Goal: Task Accomplishment & Management: Manage account settings

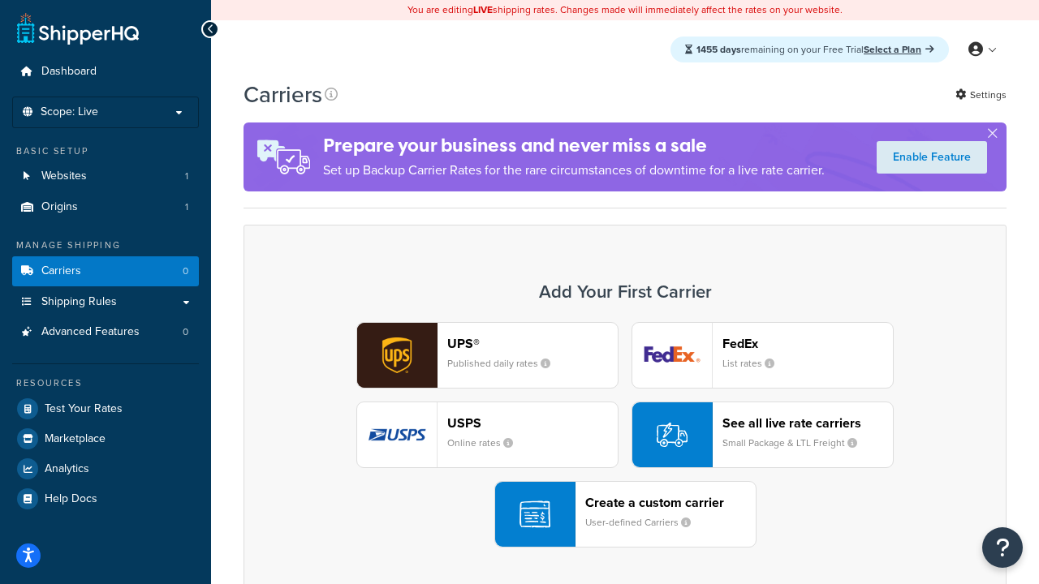
click at [625, 435] on div "UPS® Published daily rates FedEx List rates USPS Online rates See all live rate…" at bounding box center [625, 435] width 729 height 226
click at [808, 343] on header "FedEx" at bounding box center [807, 343] width 170 height 15
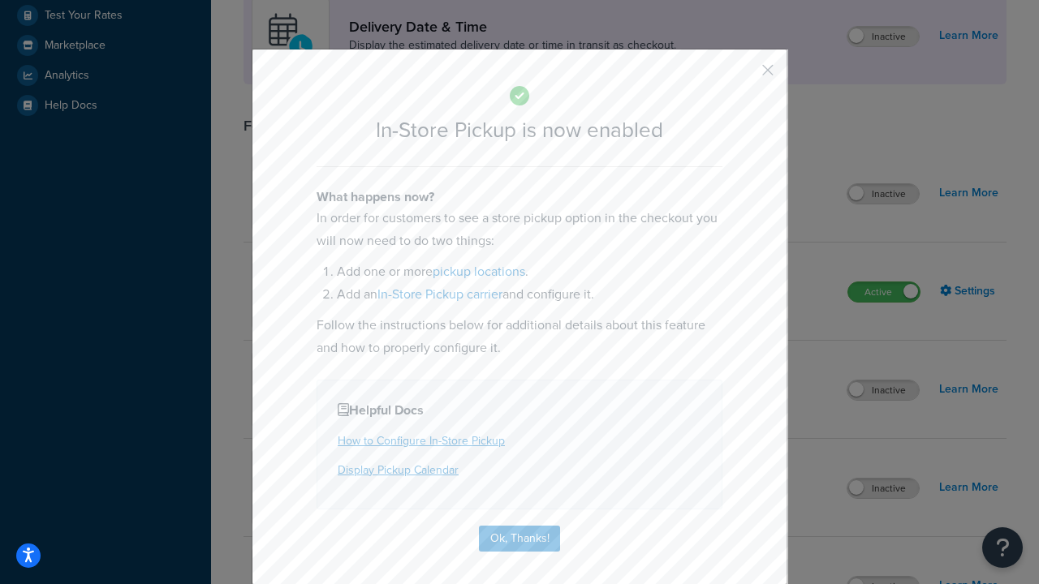
click at [744, 75] on button "button" at bounding box center [744, 76] width 4 height 4
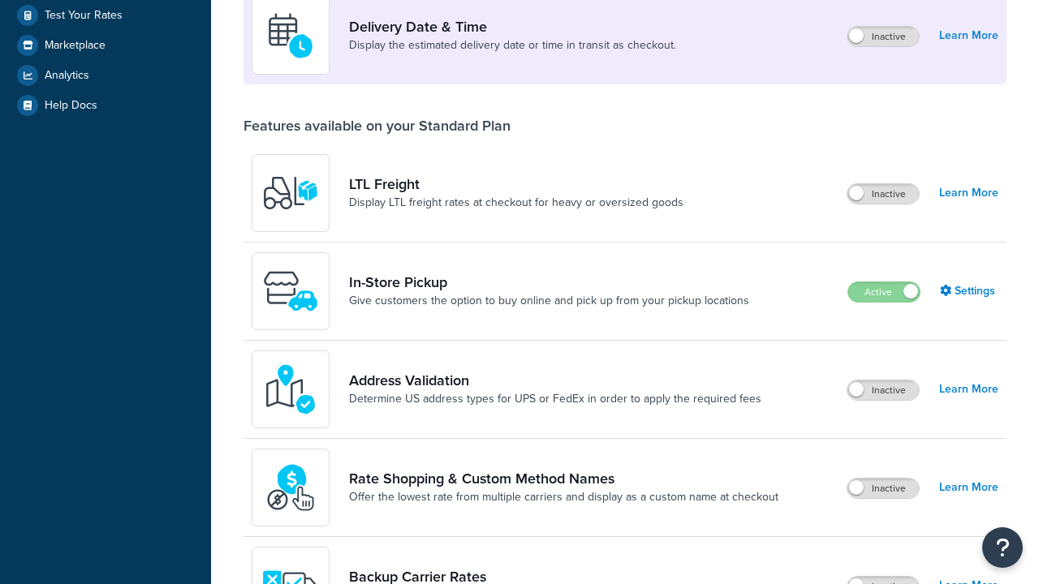
scroll to position [394, 0]
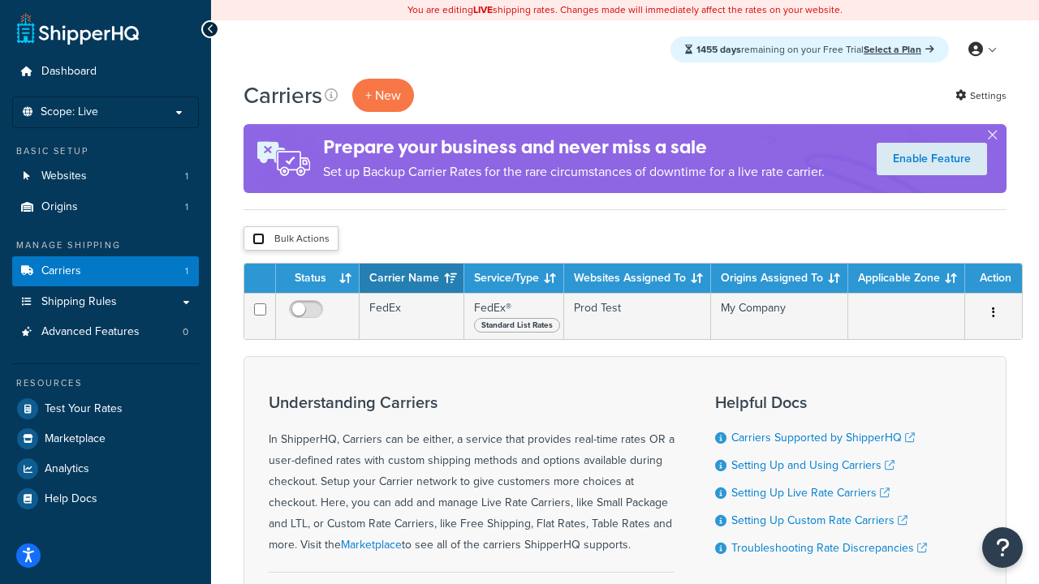
click at [258, 239] on input "checkbox" at bounding box center [258, 239] width 12 height 12
checkbox input "true"
click at [0, 0] on button "Delete" at bounding box center [0, 0] width 0 height 0
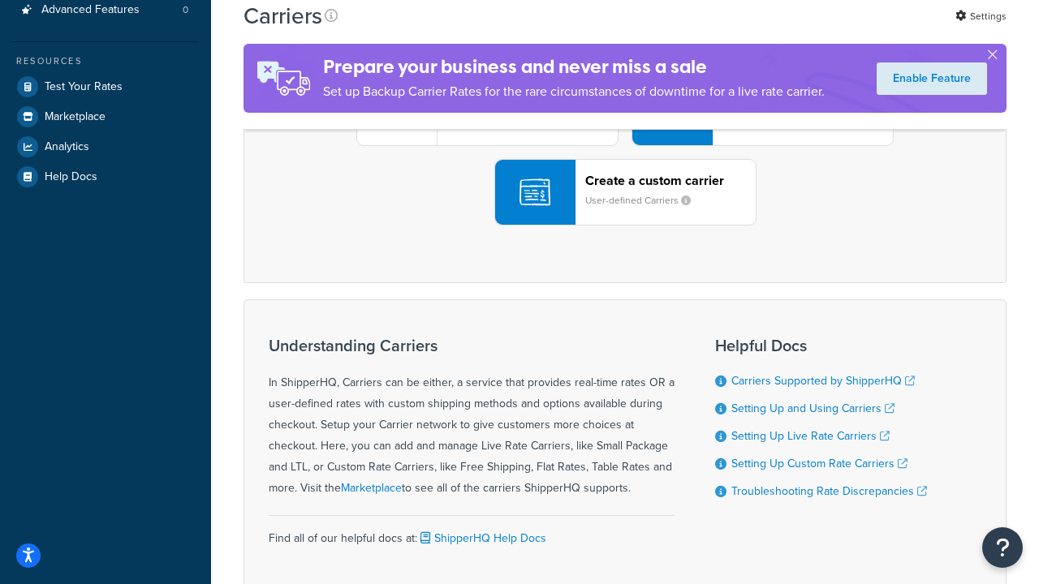
click at [625, 226] on div "UPS® Published daily rates FedEx List rates USPS Online rates See all live rate…" at bounding box center [625, 113] width 729 height 226
click at [625, 212] on div "Create a custom carrier User-defined Carriers" at bounding box center [670, 192] width 170 height 39
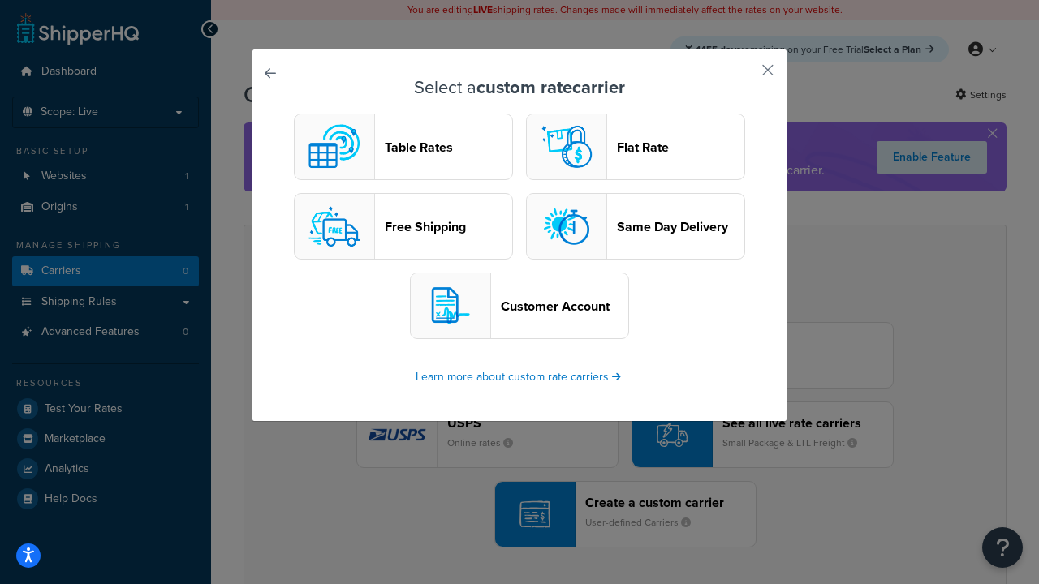
click at [403, 147] on header "Table Rates" at bounding box center [448, 147] width 127 height 15
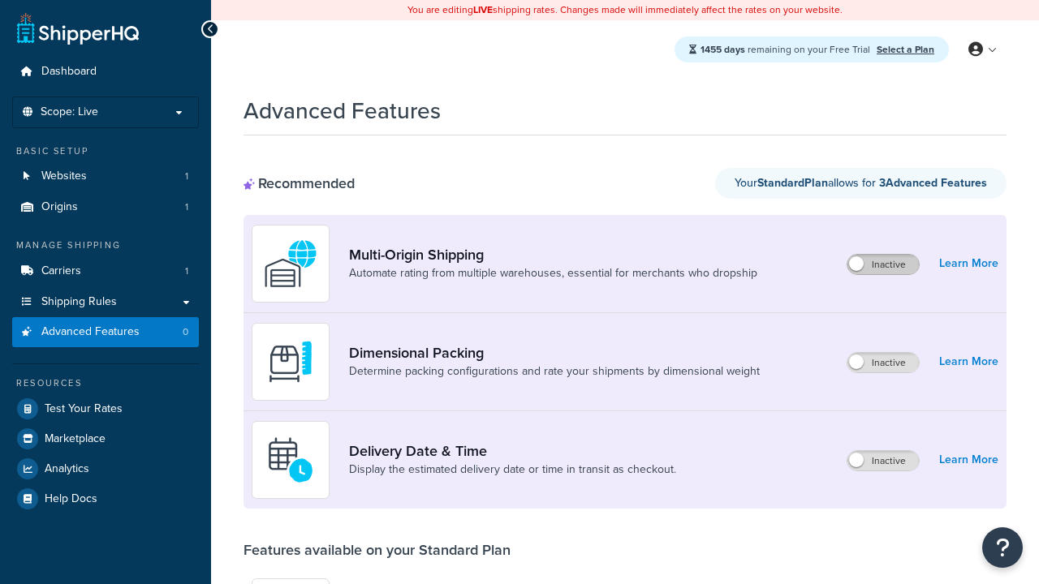
click at [883, 265] on label "Inactive" at bounding box center [882, 264] width 71 height 19
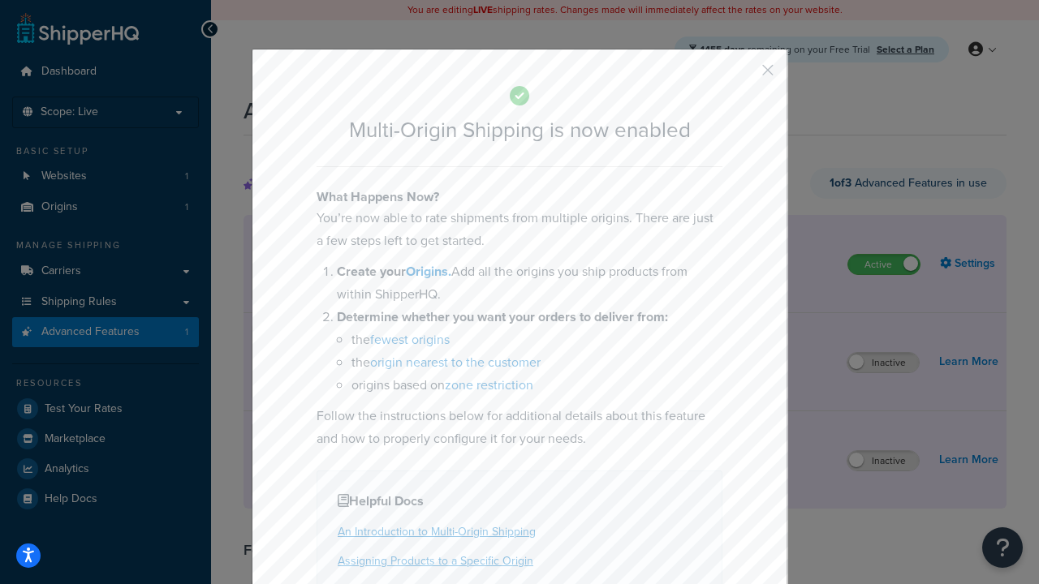
click at [744, 75] on button "button" at bounding box center [744, 76] width 4 height 4
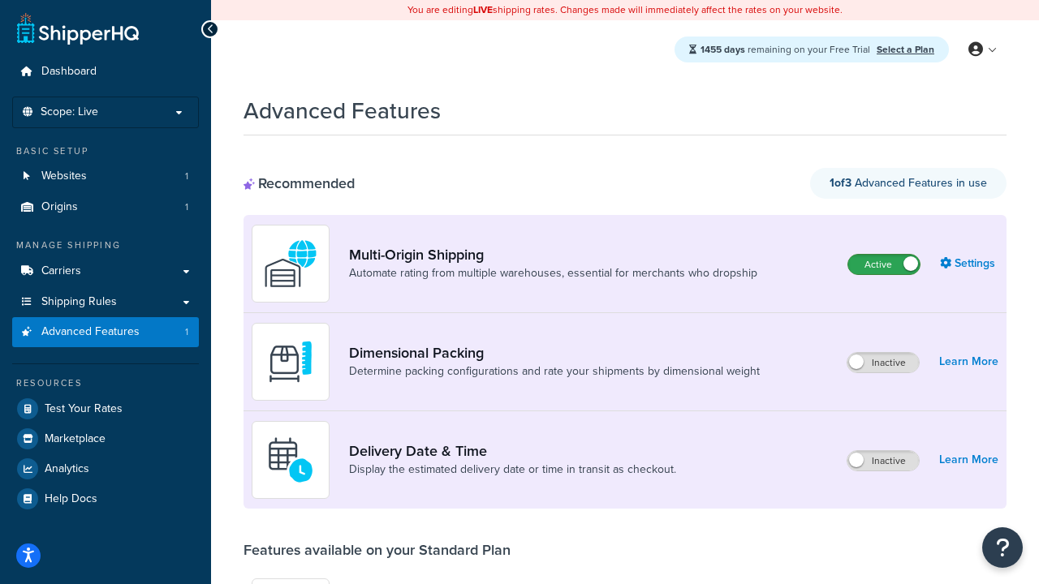
click at [884, 255] on label "Active" at bounding box center [883, 264] width 71 height 19
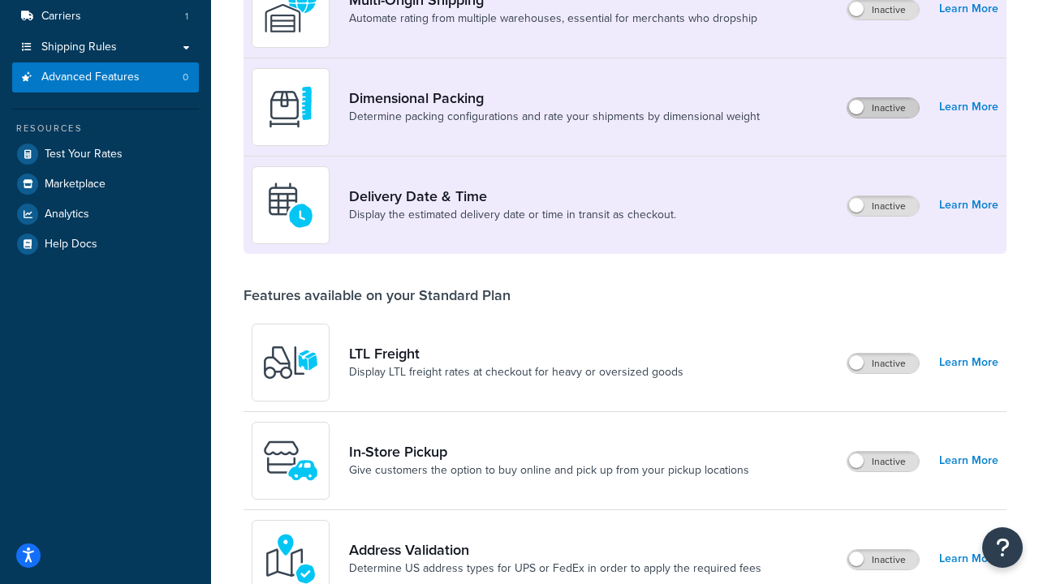
click at [883, 108] on label "Inactive" at bounding box center [882, 107] width 71 height 19
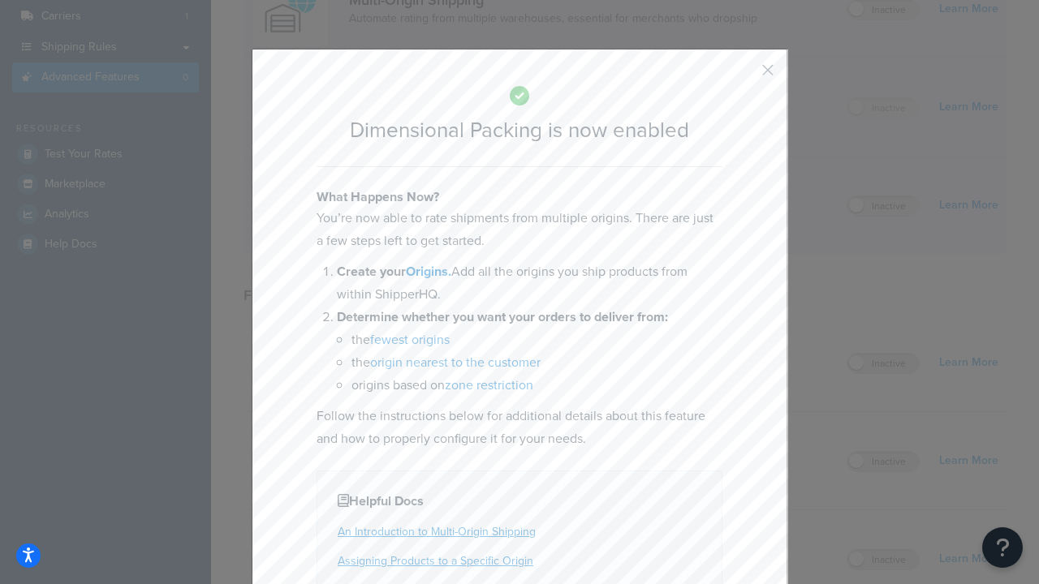
click at [744, 75] on button "button" at bounding box center [744, 76] width 4 height 4
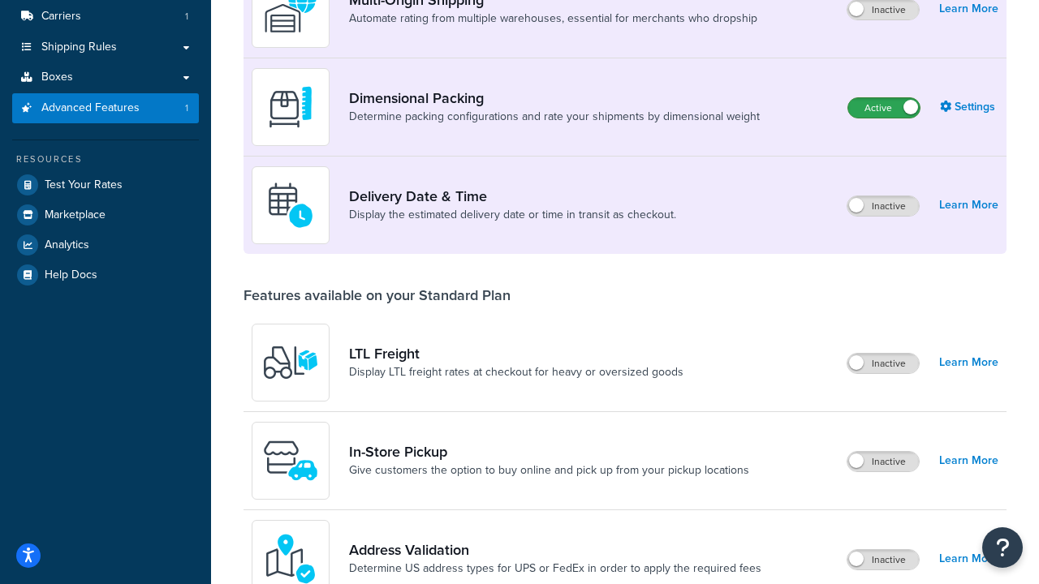
click at [884, 108] on label "Active" at bounding box center [883, 107] width 71 height 19
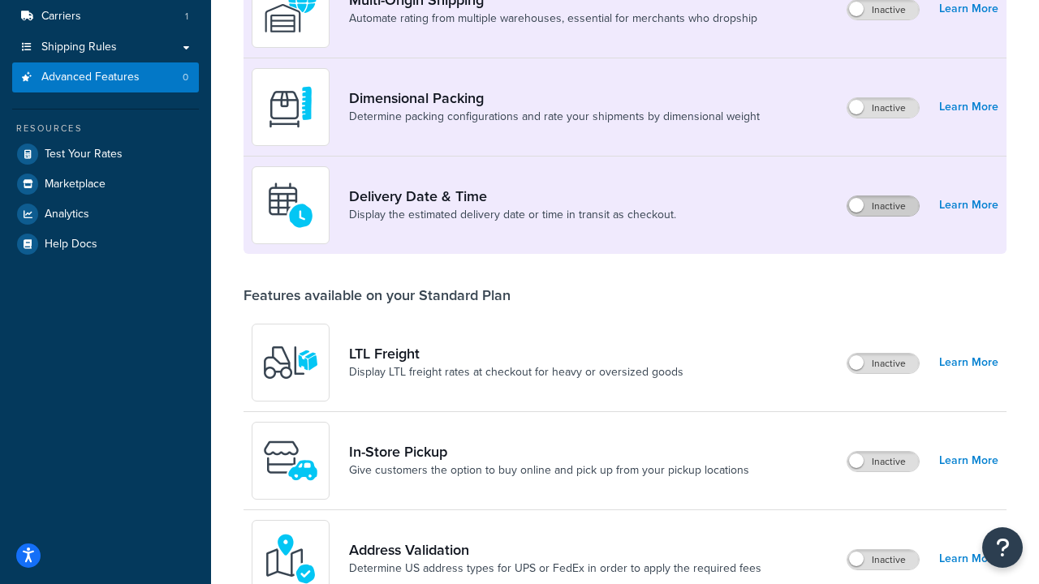
click at [883, 206] on label "Inactive" at bounding box center [882, 205] width 71 height 19
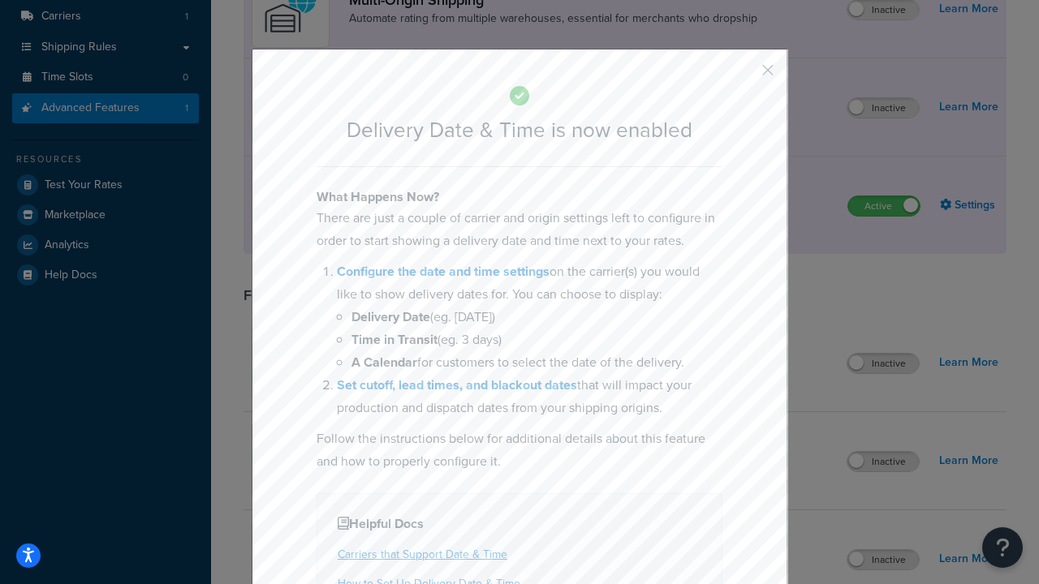
click at [744, 75] on button "button" at bounding box center [744, 76] width 4 height 4
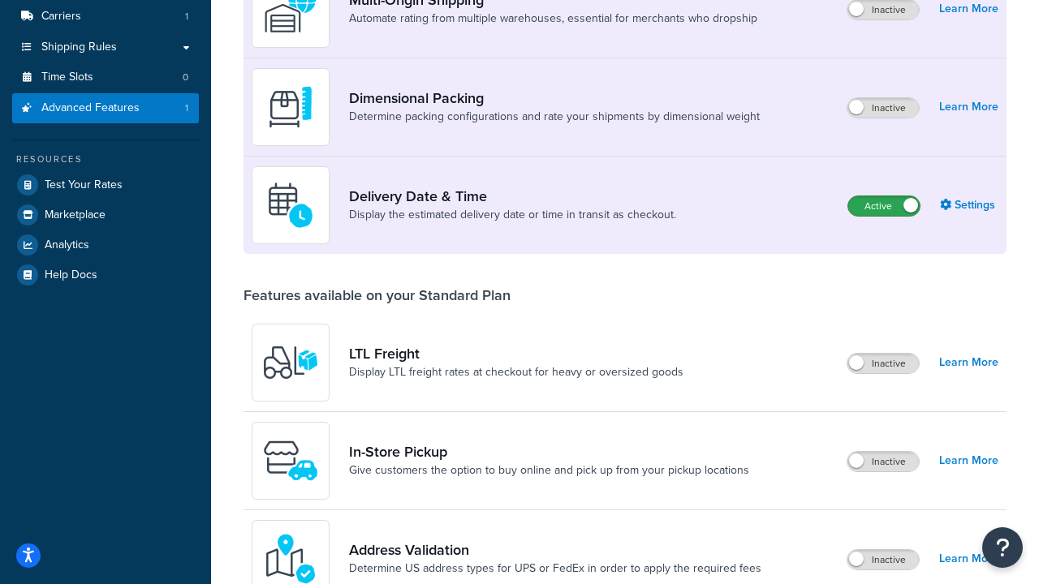
click at [884, 196] on label "Active" at bounding box center [883, 205] width 71 height 19
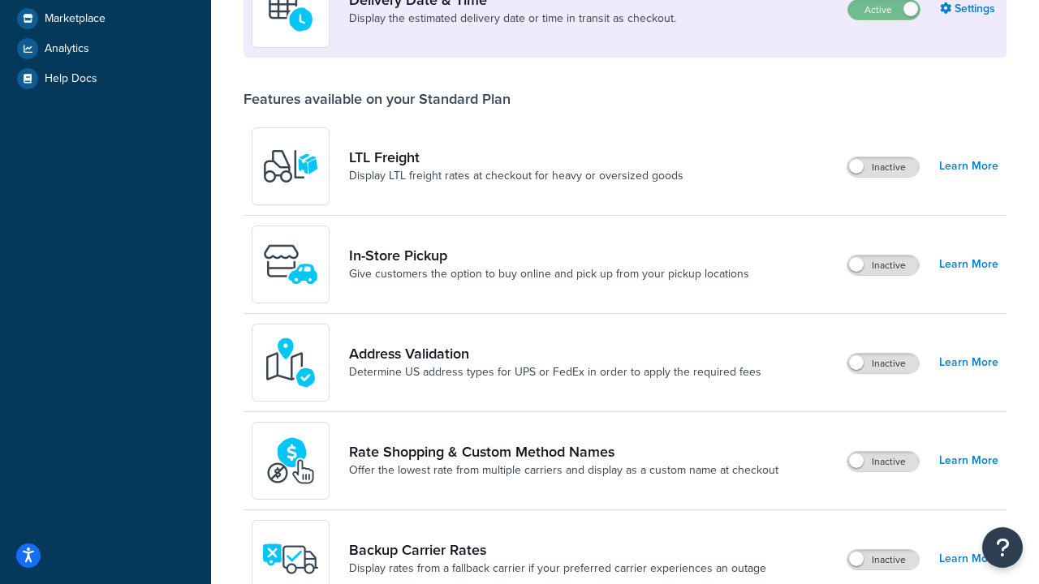
scroll to position [420, 0]
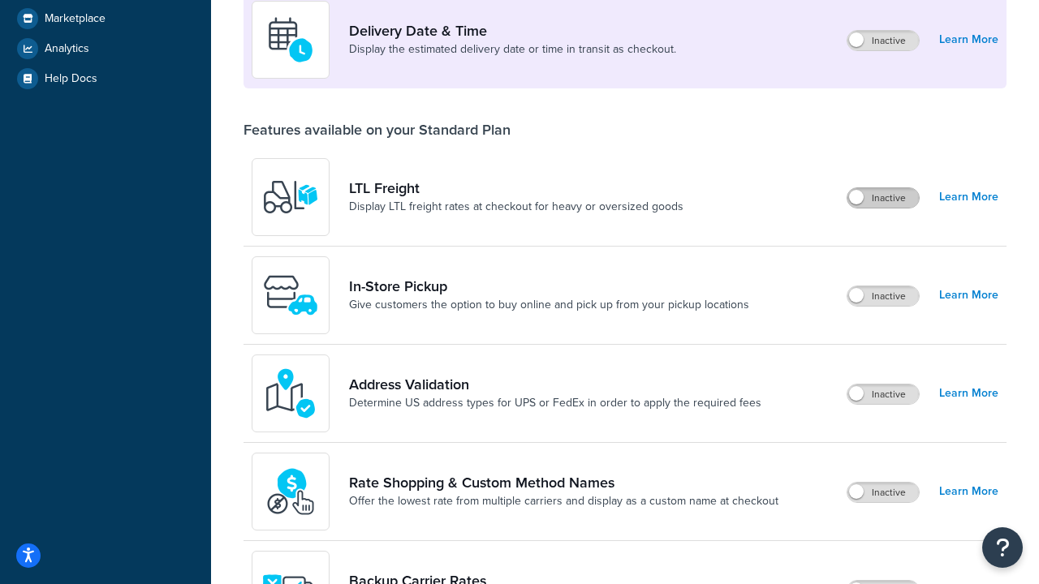
click at [883, 198] on label "Inactive" at bounding box center [882, 197] width 71 height 19
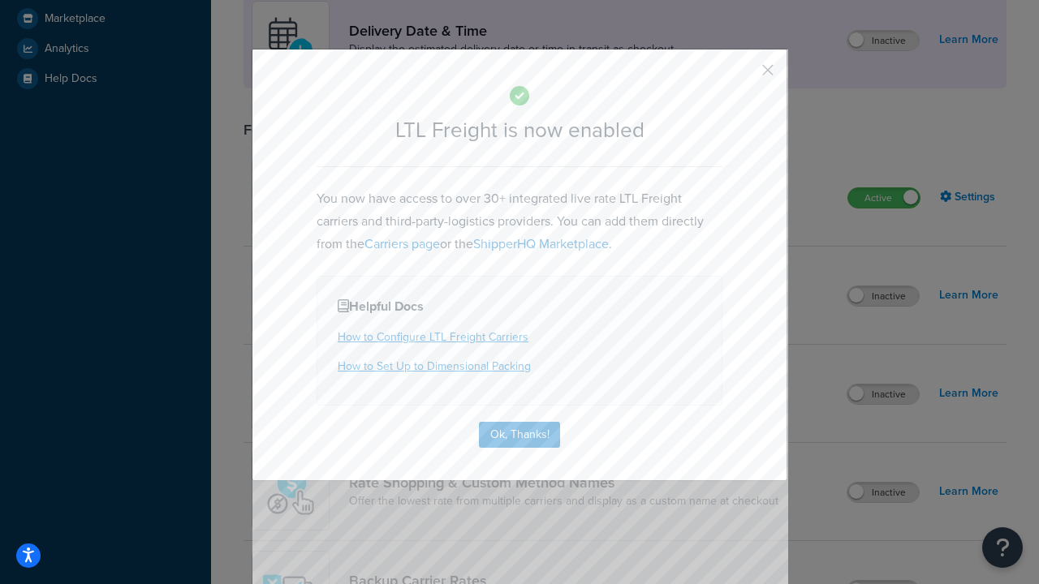
click at [744, 75] on button "button" at bounding box center [744, 76] width 4 height 4
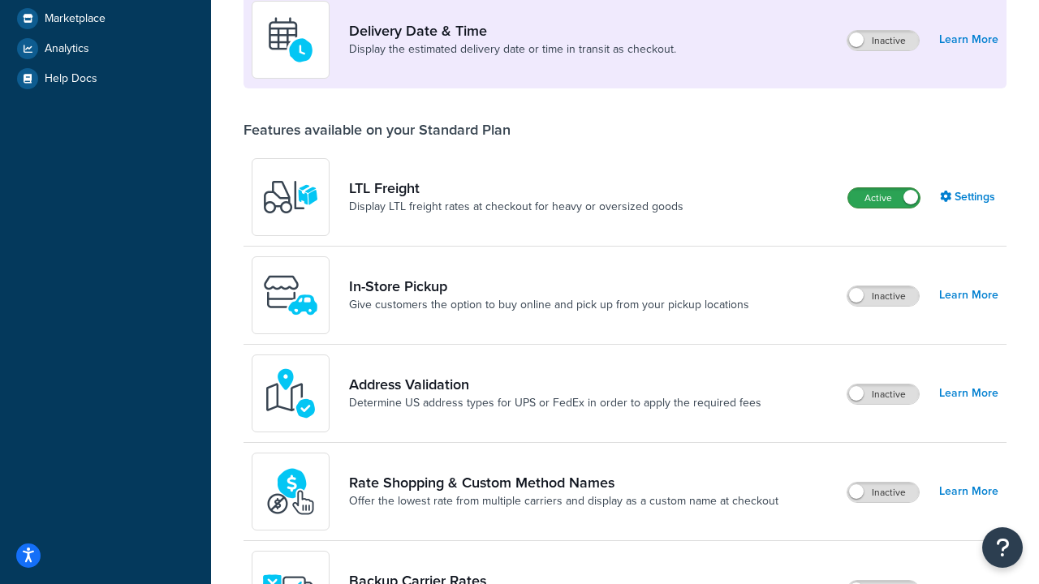
click at [884, 188] on label "Active" at bounding box center [883, 197] width 71 height 19
